Goal: Information Seeking & Learning: Learn about a topic

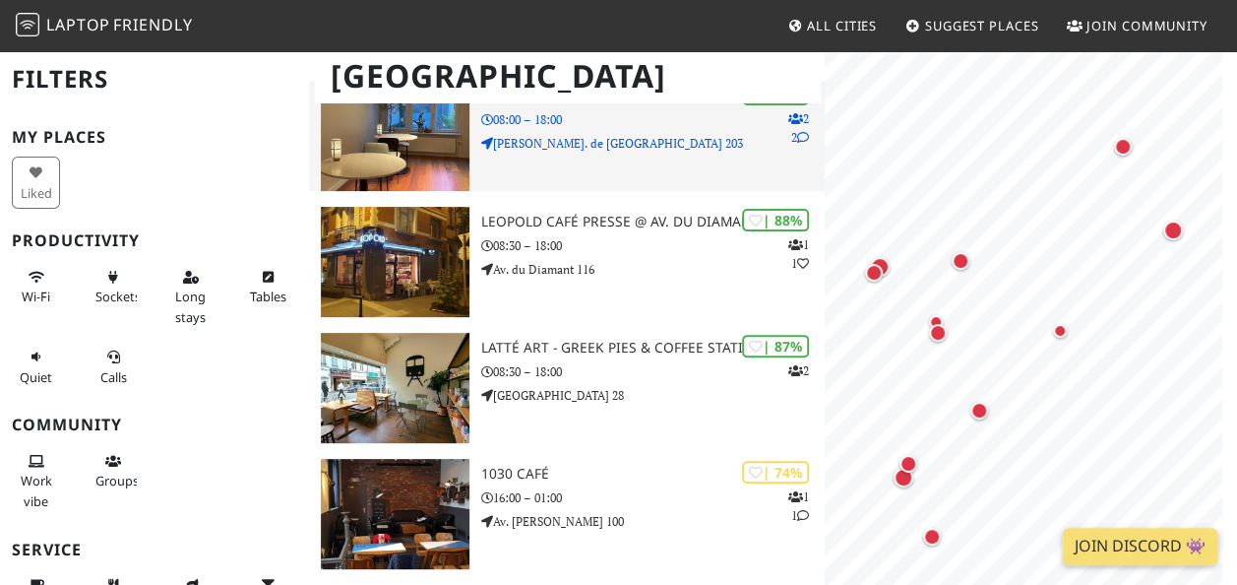
scroll to position [257, 0]
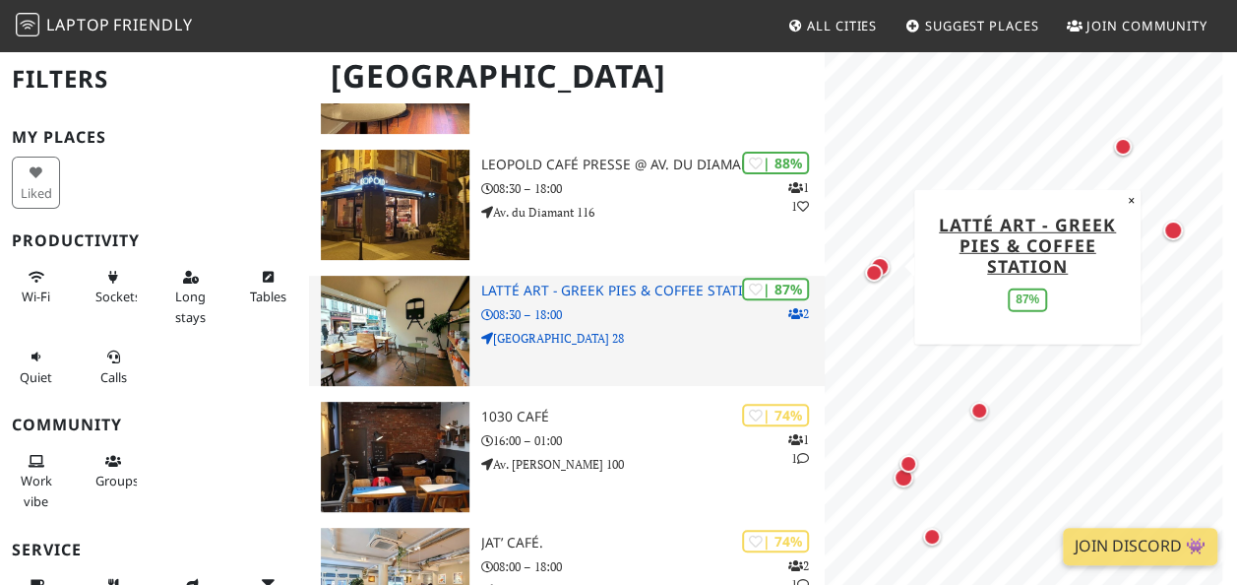
click at [590, 313] on p "08:30 – 18:00" at bounding box center [653, 314] width 344 height 19
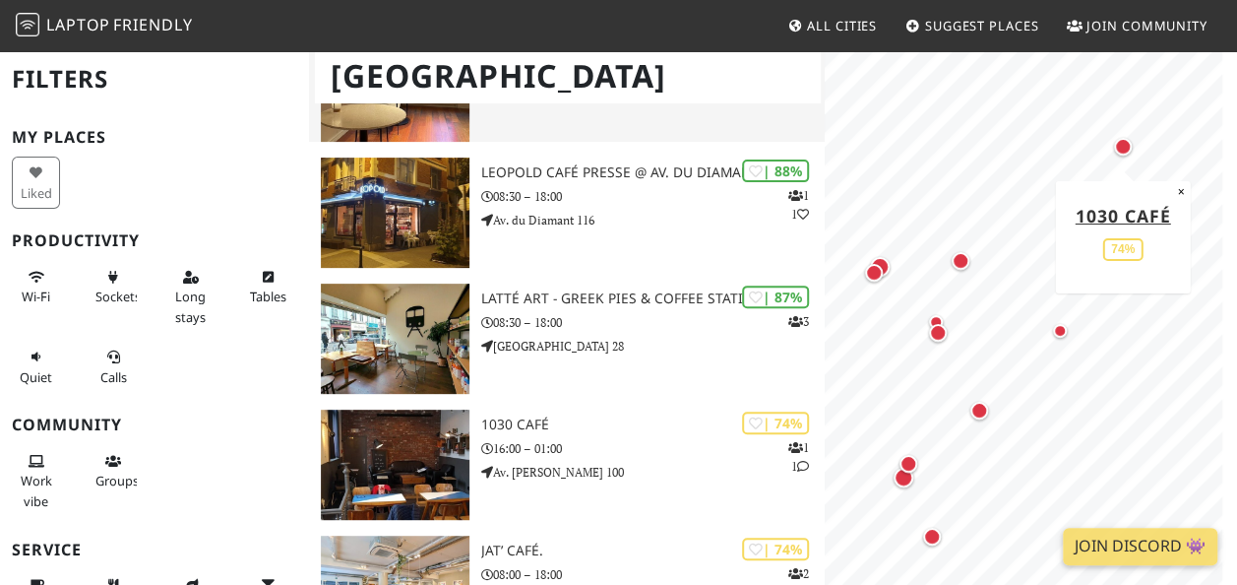
scroll to position [246, 0]
